Goal: Transaction & Acquisition: Register for event/course

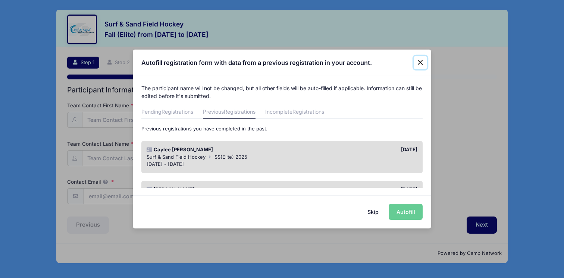
click at [421, 63] on button "Close" at bounding box center [420, 62] width 13 height 13
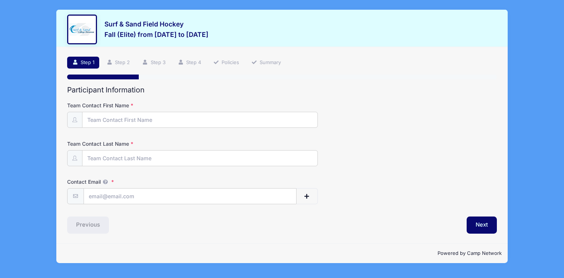
click at [131, 108] on label "Team Contact First Name" at bounding box center [138, 105] width 143 height 7
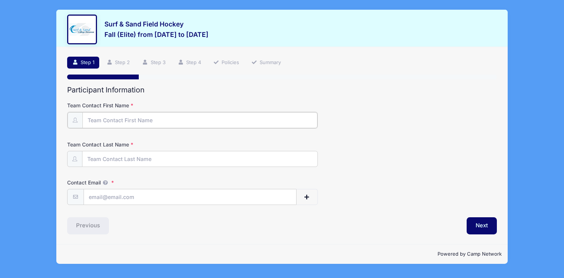
click at [131, 112] on input "Team Contact First Name" at bounding box center [199, 120] width 235 height 16
click at [131, 119] on input "Team Contact First Name" at bounding box center [199, 120] width 235 height 16
type input "[PERSON_NAME]"
type input "Veight"
click at [108, 199] on input "[EMAIL_ADDRESS][DOMAIN_NAME]" at bounding box center [190, 197] width 213 height 16
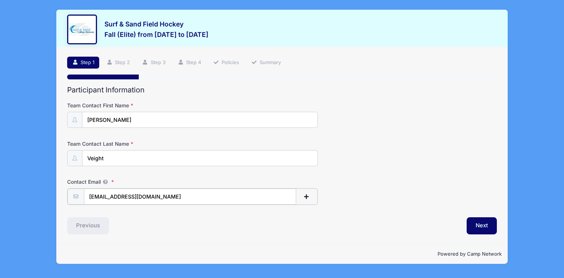
click at [108, 199] on input "[EMAIL_ADDRESS][DOMAIN_NAME]" at bounding box center [190, 197] width 213 height 16
type input "[EMAIL_ADDRESS][DOMAIN_NAME]"
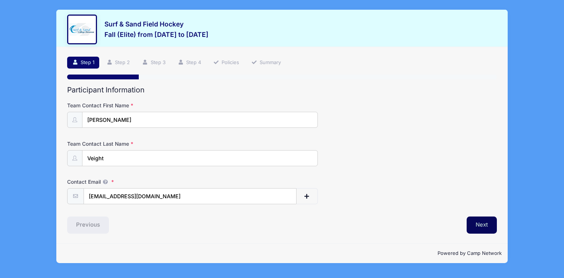
click at [475, 221] on button "Next" at bounding box center [482, 225] width 30 height 17
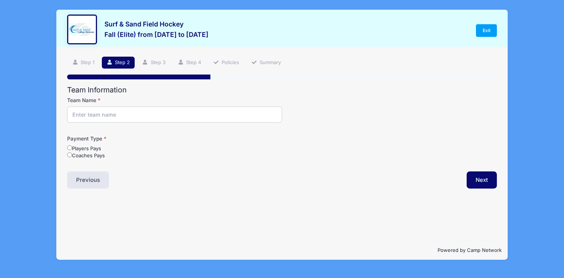
click at [112, 114] on input "Team Name" at bounding box center [174, 115] width 215 height 16
type input "ELITE FHC"
click at [68, 155] on input "Coaches Pays" at bounding box center [69, 155] width 5 height 5
radio input "true"
click at [479, 181] on button "Next" at bounding box center [482, 180] width 30 height 17
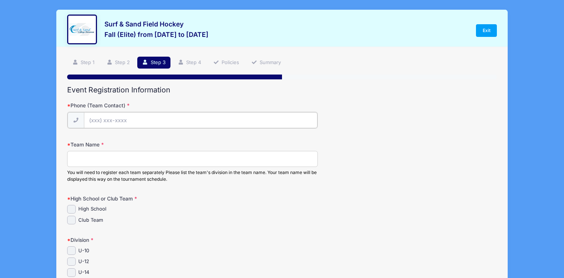
click at [165, 121] on input "Phone (Team Contact)" at bounding box center [201, 120] width 234 height 16
type input "[PHONE_NUMBER]"
type input "[STREET_ADDRESS]"
type input "[GEOGRAPHIC_DATA]"
select select "NJ"
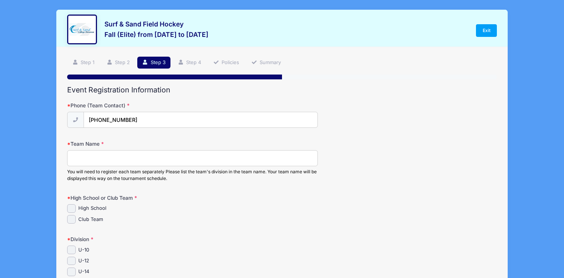
type input "08332"
type input "[EMAIL_ADDRESS][DOMAIN_NAME]"
click at [143, 157] on input "Team Name" at bounding box center [192, 158] width 251 height 16
type input "ELITE FHC"
click at [146, 218] on div "Club Team" at bounding box center [192, 219] width 251 height 9
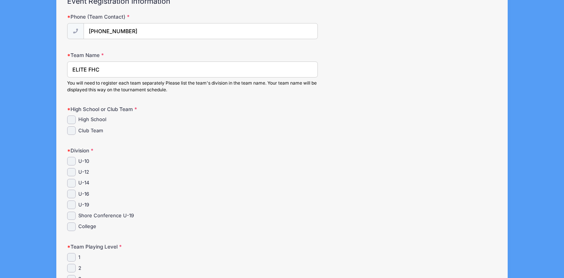
scroll to position [106, 0]
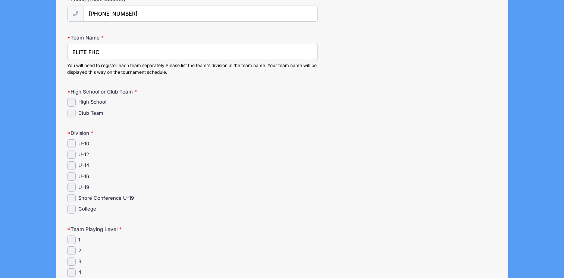
click at [70, 112] on input "Club Team" at bounding box center [71, 113] width 9 height 9
checkbox input "true"
click at [71, 145] on input "U-10" at bounding box center [71, 144] width 9 height 9
checkbox input "true"
click at [71, 158] on input "U-12" at bounding box center [71, 155] width 9 height 9
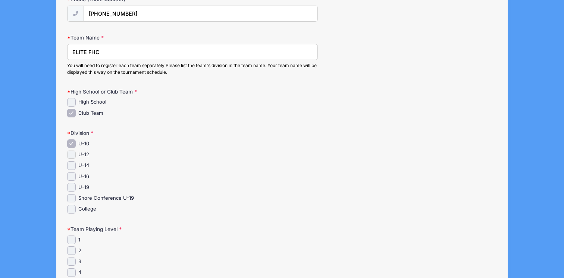
checkbox input "true"
click at [71, 165] on input "U-14" at bounding box center [71, 166] width 9 height 9
checkbox input "true"
click at [71, 177] on input "U-16" at bounding box center [71, 176] width 9 height 9
checkbox input "true"
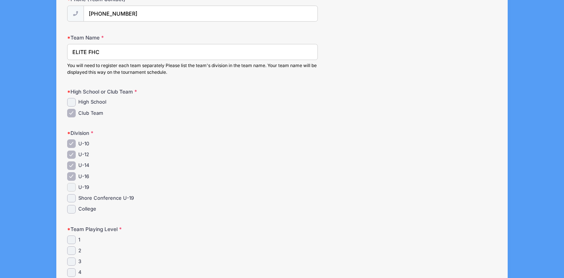
click at [71, 186] on input "U-19" at bounding box center [71, 187] width 9 height 9
checkbox input "true"
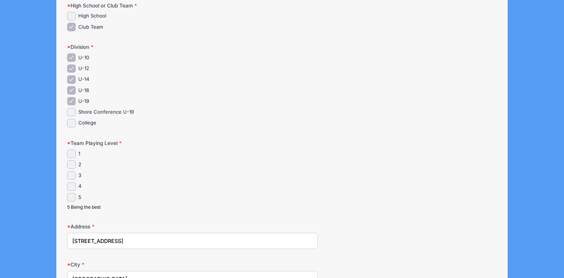
scroll to position [197, 0]
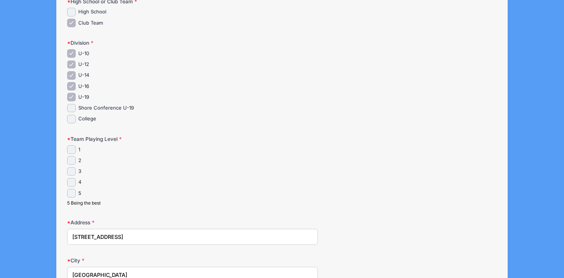
click at [72, 66] on input "U-12" at bounding box center [71, 64] width 9 height 9
checkbox input "false"
click at [72, 75] on input "U-14" at bounding box center [71, 75] width 9 height 9
checkbox input "false"
click at [72, 88] on input "U-16" at bounding box center [71, 86] width 9 height 9
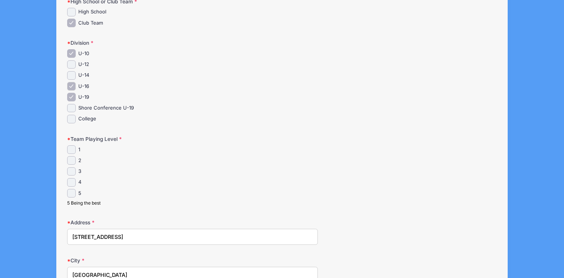
checkbox input "false"
click at [72, 97] on input "U-19" at bounding box center [71, 97] width 9 height 9
checkbox input "false"
click at [72, 87] on input "U-16" at bounding box center [71, 86] width 9 height 9
checkbox input "true"
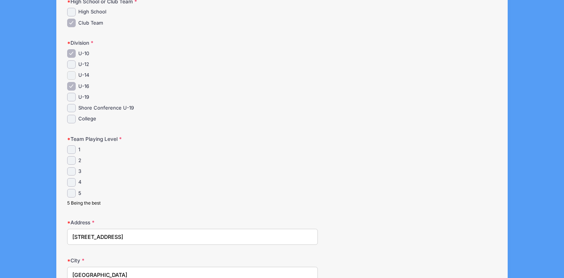
click at [72, 73] on input "U-14" at bounding box center [71, 75] width 9 height 9
checkbox input "true"
click at [72, 68] on input "U-12" at bounding box center [71, 64] width 9 height 9
checkbox input "true"
click at [72, 92] on div "U-10 U-12 U-14" at bounding box center [192, 86] width 251 height 74
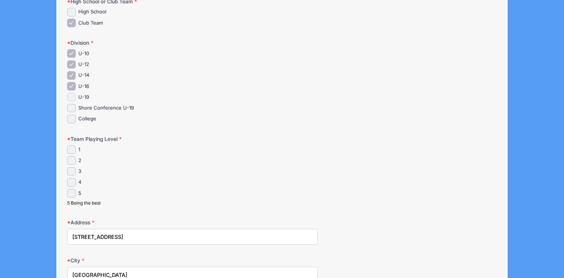
click at [72, 95] on input "U-19" at bounding box center [71, 97] width 9 height 9
checkbox input "true"
click at [71, 170] on input "3" at bounding box center [71, 171] width 9 height 9
checkbox input "true"
click at [105, 177] on div "1 2 3" at bounding box center [192, 175] width 251 height 61
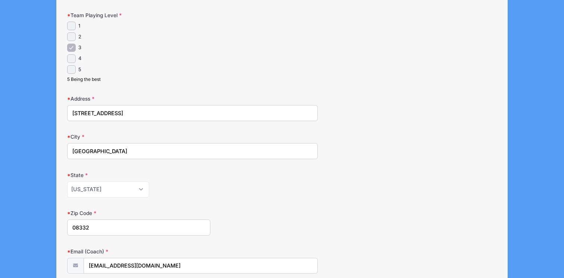
scroll to position [422, 0]
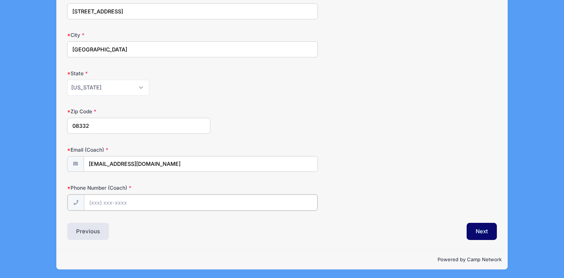
click at [171, 203] on input "Phone Number (Coach)" at bounding box center [201, 203] width 234 height 16
type input "[PHONE_NUMBER]"
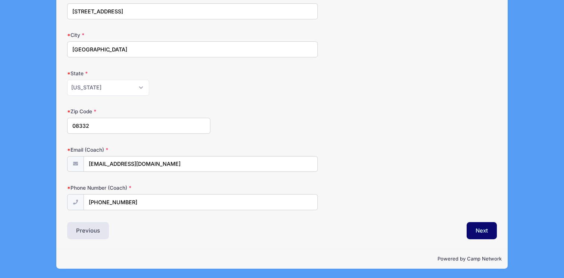
click at [431, 225] on div "Next" at bounding box center [391, 230] width 219 height 17
click at [481, 225] on button "Next" at bounding box center [482, 230] width 30 height 17
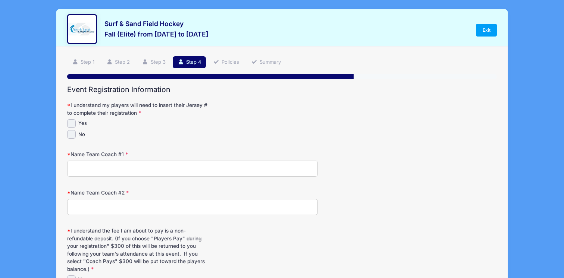
scroll to position [0, 0]
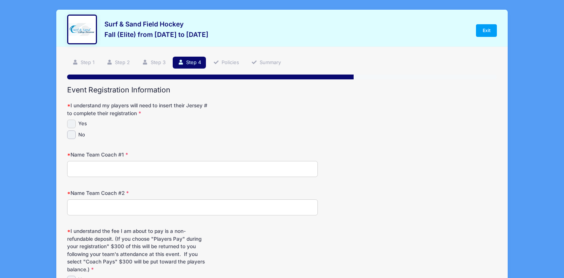
click at [69, 122] on input "Yes" at bounding box center [71, 124] width 9 height 9
checkbox input "true"
click at [101, 160] on div "Name Team Coach #1" at bounding box center [282, 164] width 430 height 26
click at [101, 165] on input "Name Team Coach #1" at bounding box center [192, 169] width 251 height 16
type input "[PERSON_NAME]"
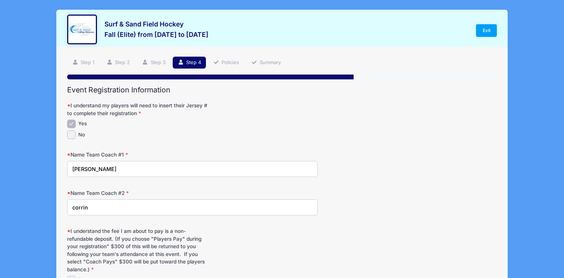
type input "[PERSON_NAME]"
click at [218, 95] on div "Event Registration Information I understand my players will need to insert thei…" at bounding box center [282, 204] width 430 height 237
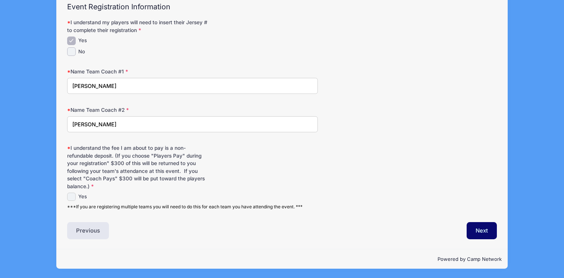
click at [68, 197] on input "Yes" at bounding box center [71, 197] width 9 height 9
checkbox input "true"
click at [478, 226] on button "Next" at bounding box center [482, 230] width 30 height 17
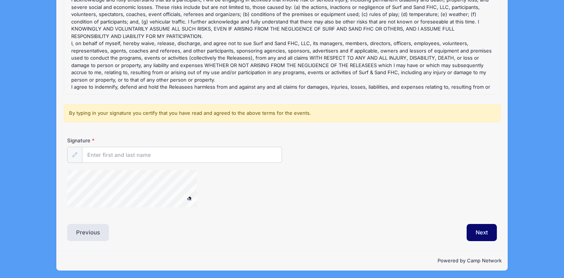
scroll to position [121, 0]
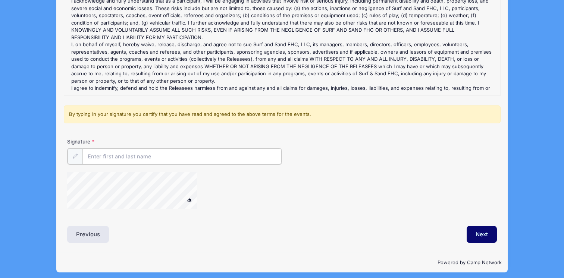
click at [122, 154] on input "Signature" at bounding box center [181, 156] width 199 height 16
click at [277, 207] on div at bounding box center [210, 192] width 286 height 40
type input "[PERSON_NAME]"
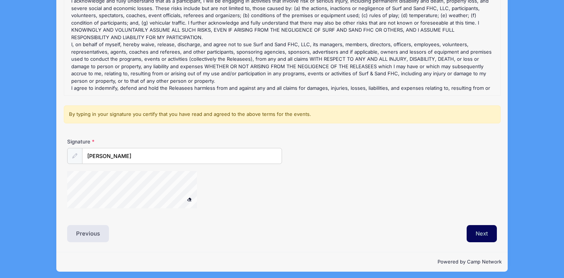
click at [483, 237] on button "Next" at bounding box center [482, 233] width 30 height 17
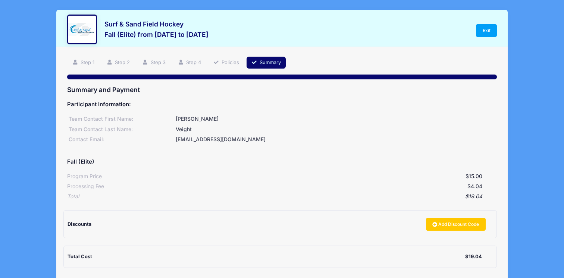
scroll to position [75, 0]
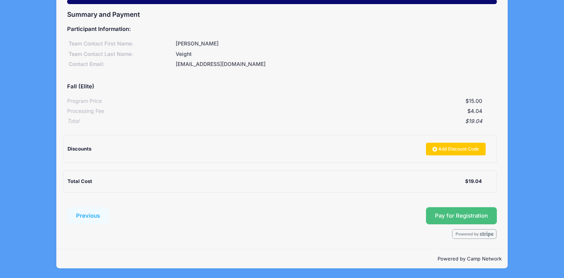
click at [471, 220] on button "Pay for Registration" at bounding box center [461, 215] width 71 height 17
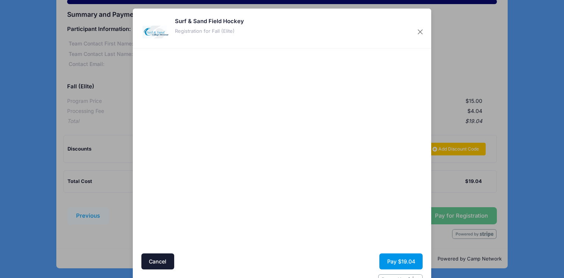
click at [413, 262] on button "Pay $19.04" at bounding box center [400, 262] width 43 height 16
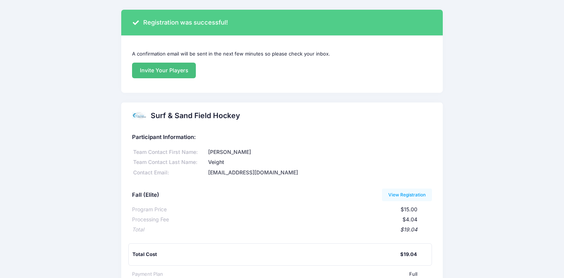
scroll to position [154, 0]
